Goal: Task Accomplishment & Management: Use online tool/utility

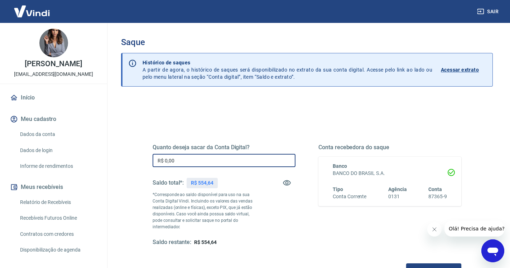
click at [189, 160] on input "R$ 0,00" at bounding box center [224, 160] width 143 height 13
type input "R$ 554,64"
click at [406, 264] on button "Solicitar saque" at bounding box center [433, 270] width 55 height 13
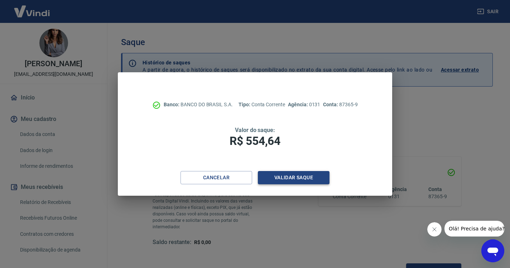
click at [278, 175] on button "Validar saque" at bounding box center [294, 177] width 72 height 13
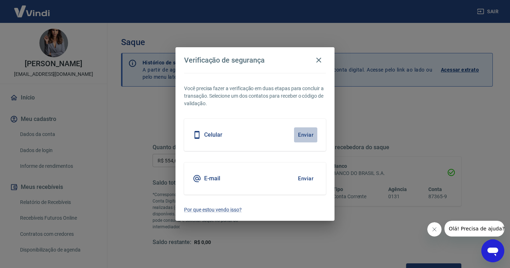
click at [307, 133] on button "Enviar" at bounding box center [305, 135] width 23 height 15
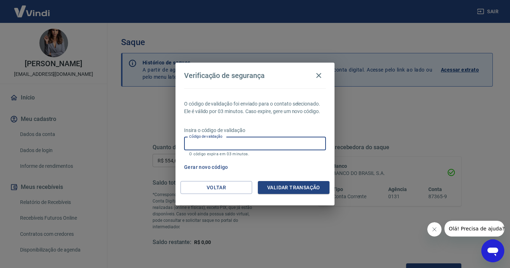
click at [268, 148] on input "Código de validação" at bounding box center [255, 143] width 142 height 13
paste input "889585"
type input "889585"
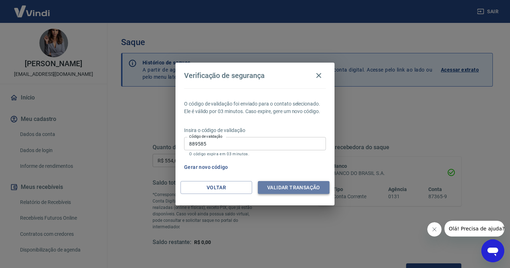
click at [306, 191] on button "Validar transação" at bounding box center [294, 187] width 72 height 13
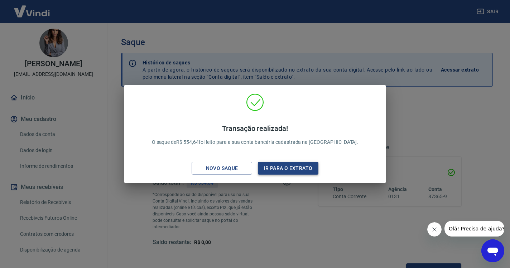
click at [294, 170] on button "Ir para o extrato" at bounding box center [288, 168] width 61 height 13
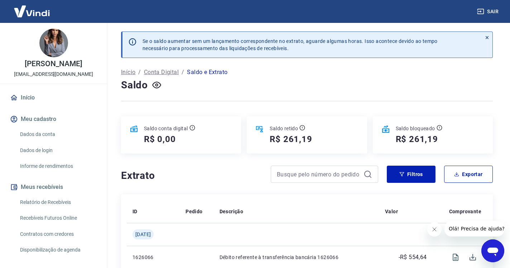
click at [493, 10] on button "Sair" at bounding box center [489, 11] width 26 height 13
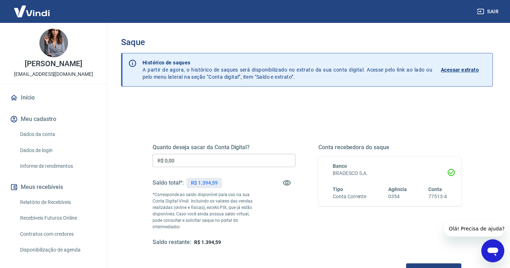
click at [185, 159] on input "R$ 0,00" at bounding box center [224, 160] width 143 height 13
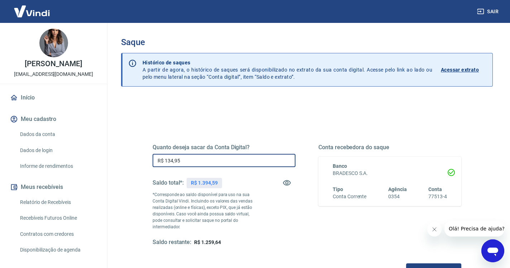
type input "R$ 1.349,59"
click at [406, 265] on button "Solicitar saque" at bounding box center [433, 270] width 55 height 13
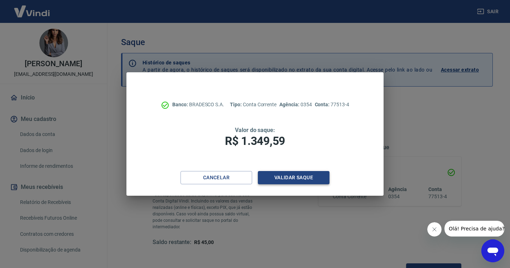
click at [304, 181] on button "Validar saque" at bounding box center [294, 177] width 72 height 13
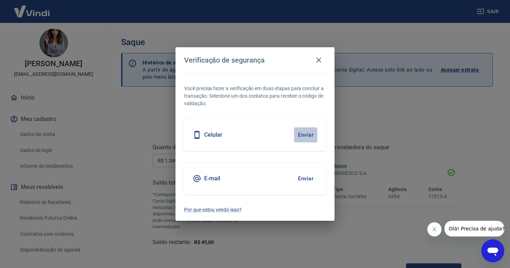
click at [306, 133] on button "Enviar" at bounding box center [305, 135] width 23 height 15
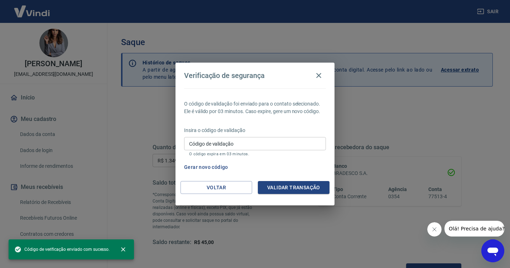
click at [202, 144] on input "Código de validação" at bounding box center [255, 143] width 142 height 13
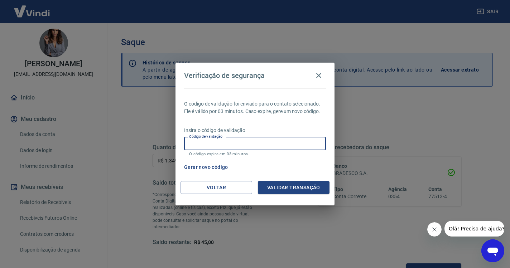
paste input "558362"
type input "558362"
click at [277, 187] on button "Validar transação" at bounding box center [294, 187] width 72 height 13
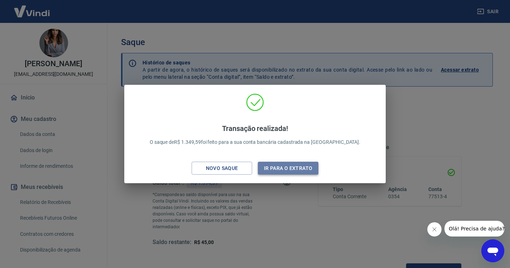
click at [292, 165] on button "Ir para o extrato" at bounding box center [288, 168] width 61 height 13
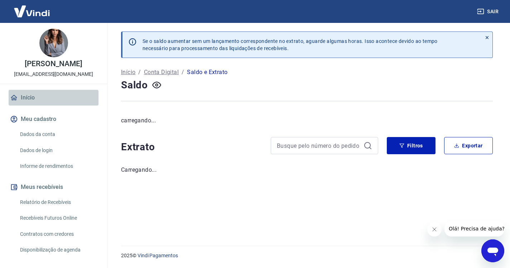
click at [27, 98] on link "Início" at bounding box center [54, 98] width 90 height 16
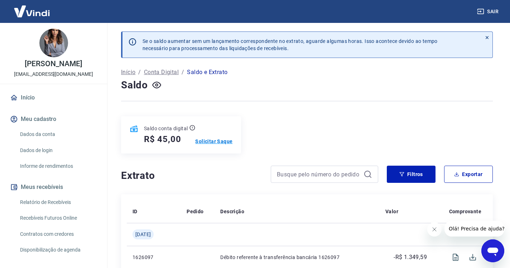
click at [208, 138] on p "Solicitar Saque" at bounding box center [213, 141] width 37 height 7
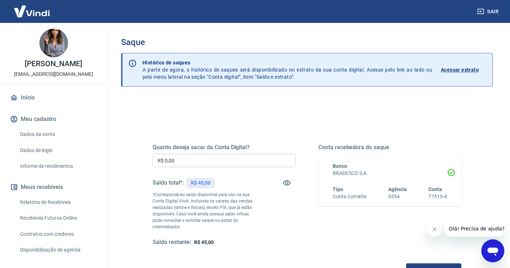
click at [30, 98] on link "Início" at bounding box center [54, 98] width 90 height 16
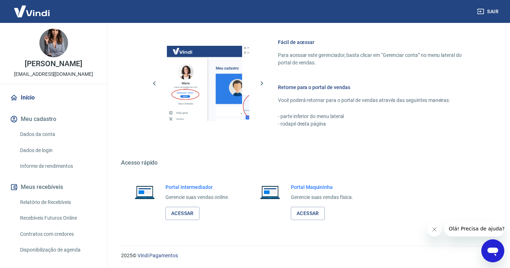
scroll to position [304, 0]
click at [181, 215] on link "Acessar" at bounding box center [182, 213] width 34 height 13
